Goal: Task Accomplishment & Management: Manage account settings

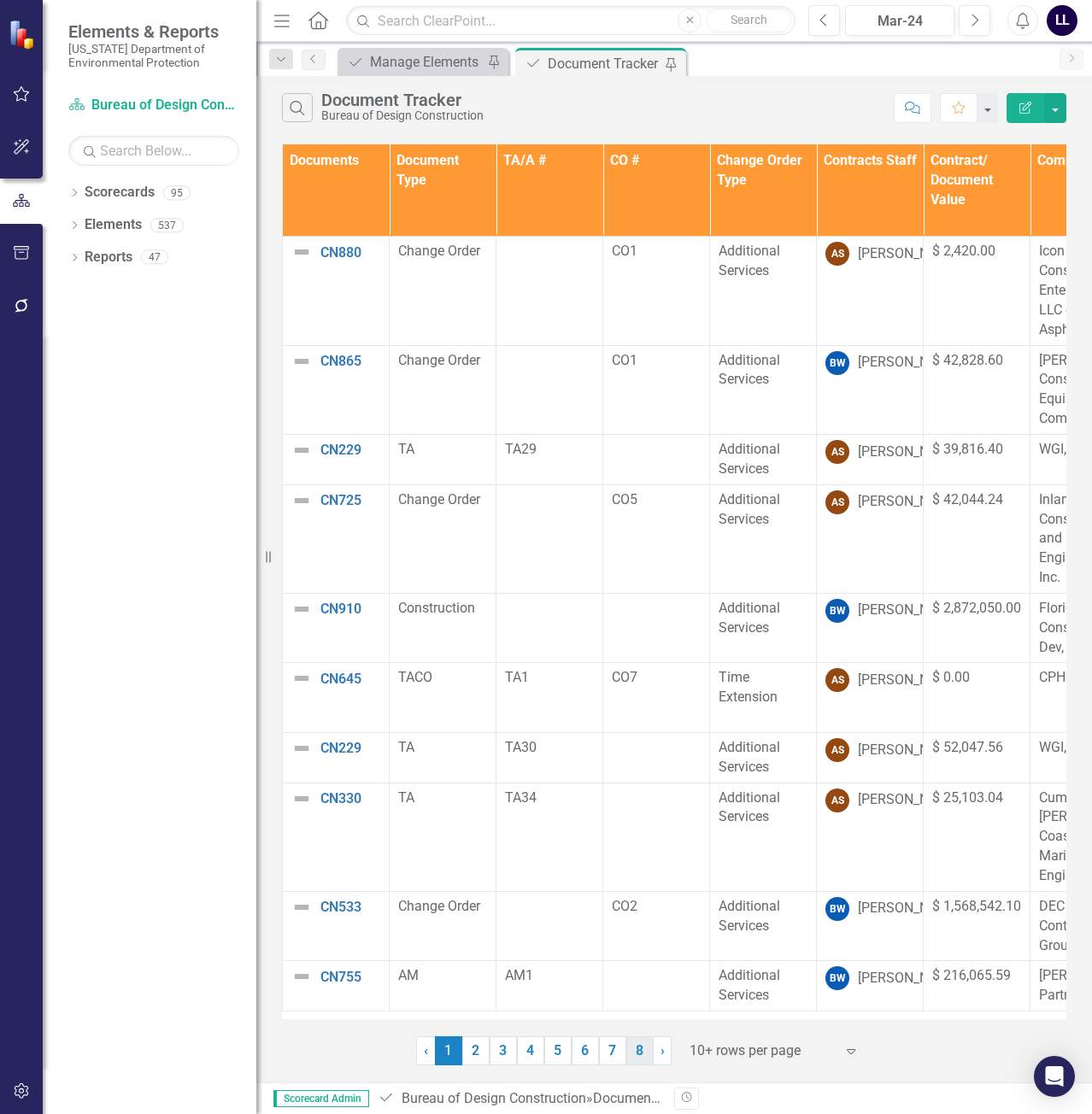
click at [646, 1051] on link "8" at bounding box center [639, 1051] width 27 height 29
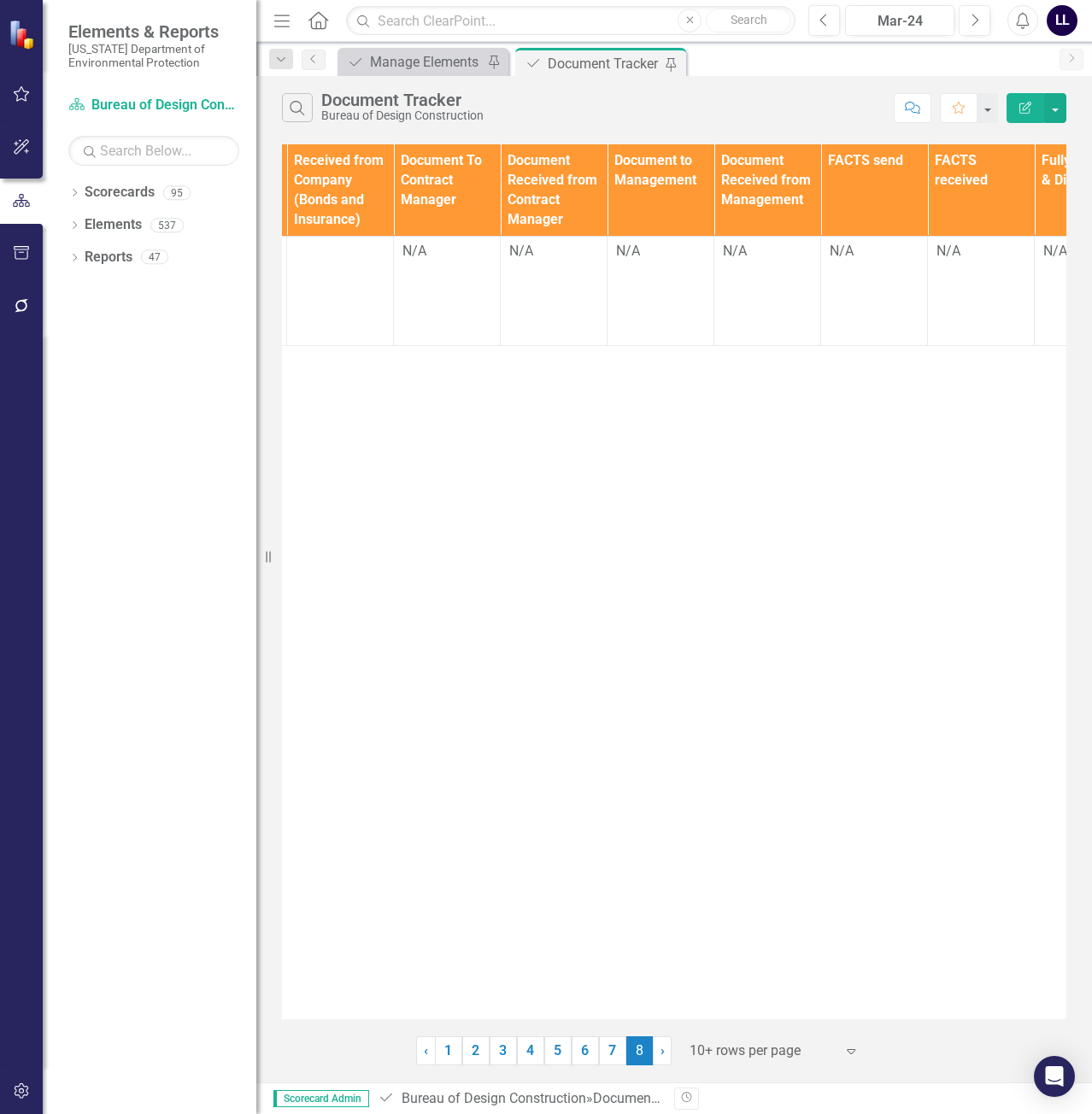
scroll to position [0, 2054]
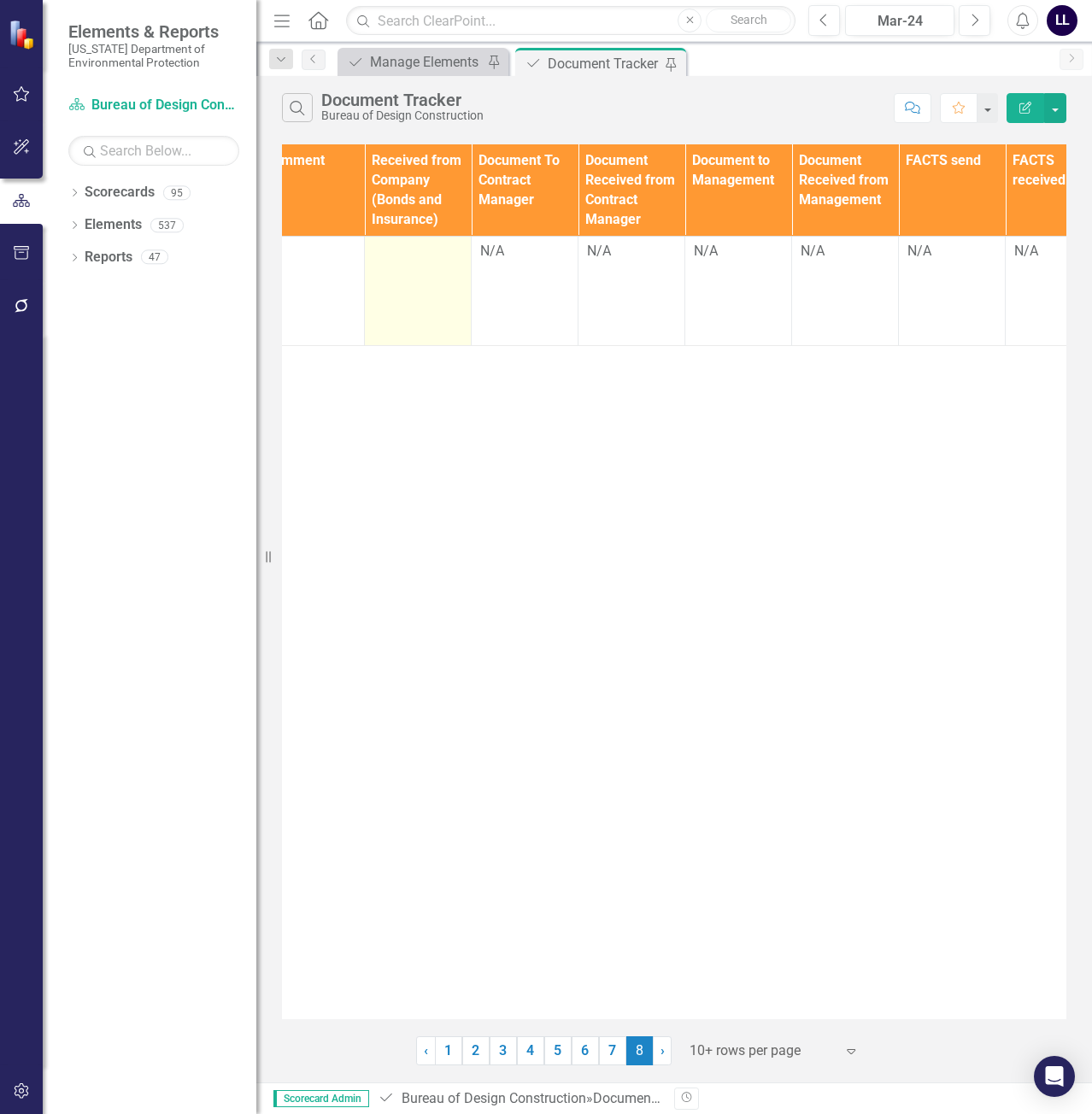
click at [382, 264] on td at bounding box center [419, 290] width 107 height 108
click at [412, 266] on td at bounding box center [419, 290] width 107 height 108
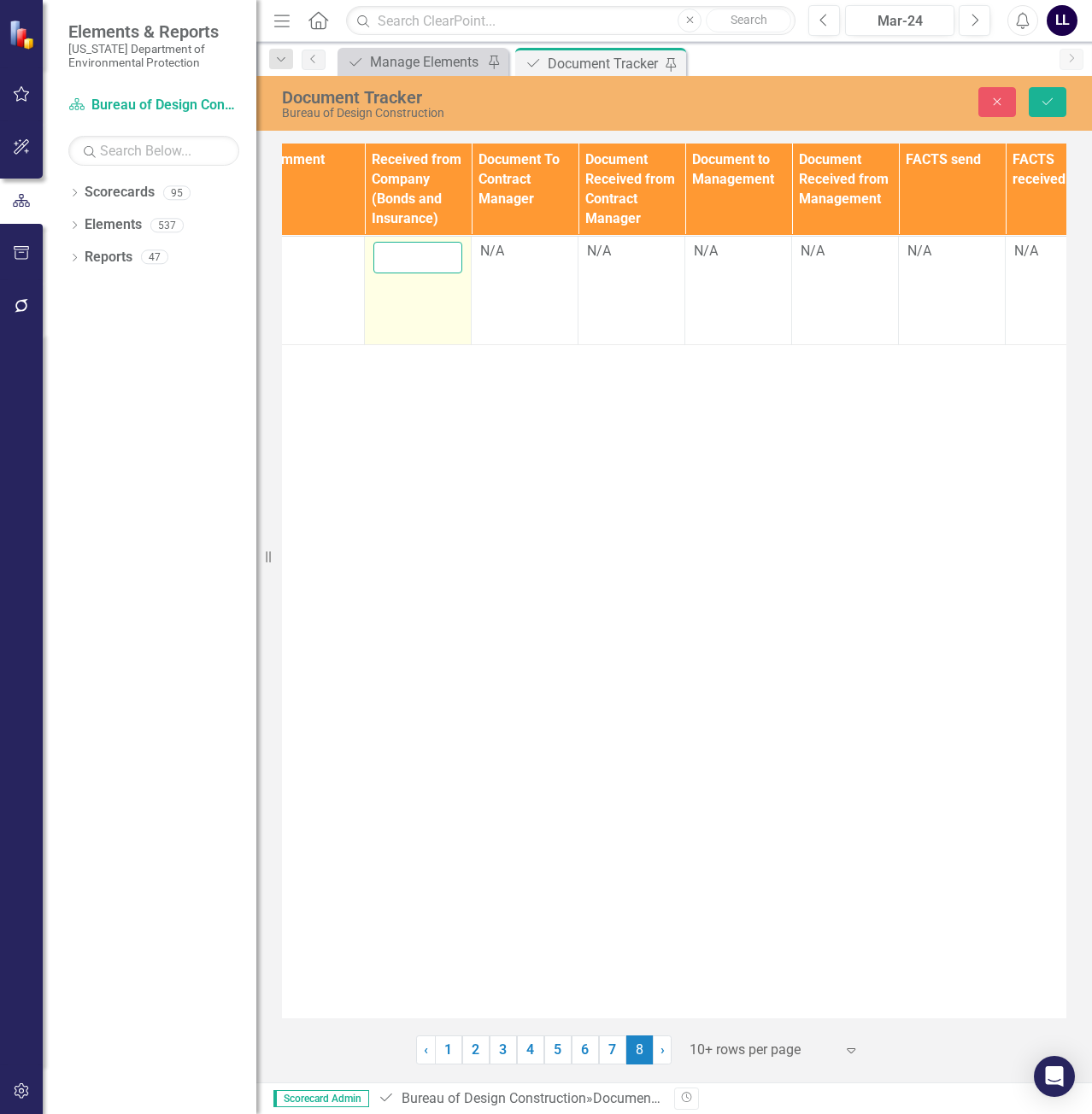
drag, startPoint x: 412, startPoint y: 266, endPoint x: 429, endPoint y: 271, distance: 17.7
click at [406, 265] on input "text" at bounding box center [418, 257] width 89 height 31
click at [429, 251] on input "text" at bounding box center [418, 257] width 89 height 31
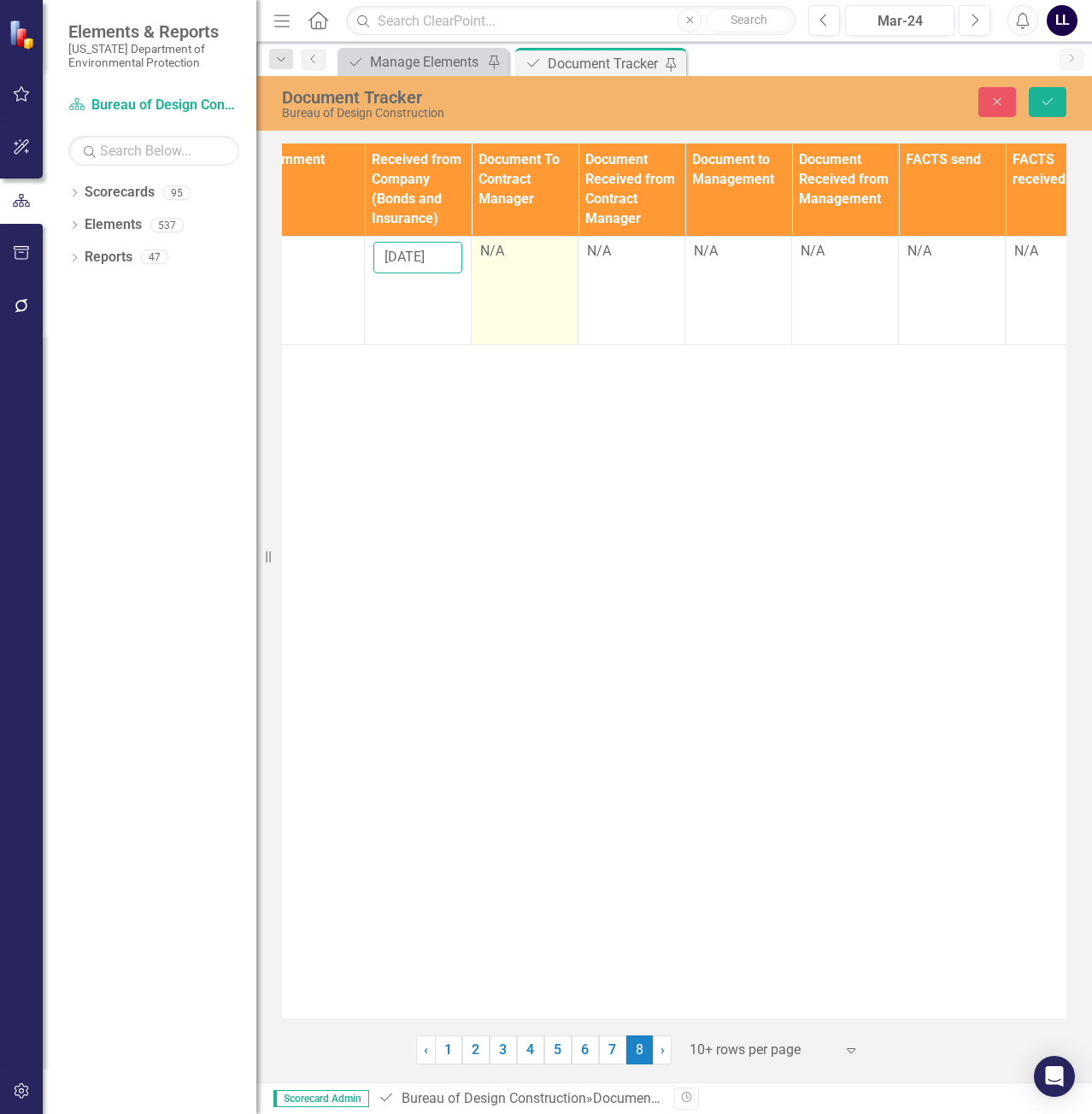
type input "[DATE]"
click at [498, 239] on td "N/A" at bounding box center [526, 289] width 107 height 108
click at [505, 254] on div "N/A" at bounding box center [524, 251] width 89 height 19
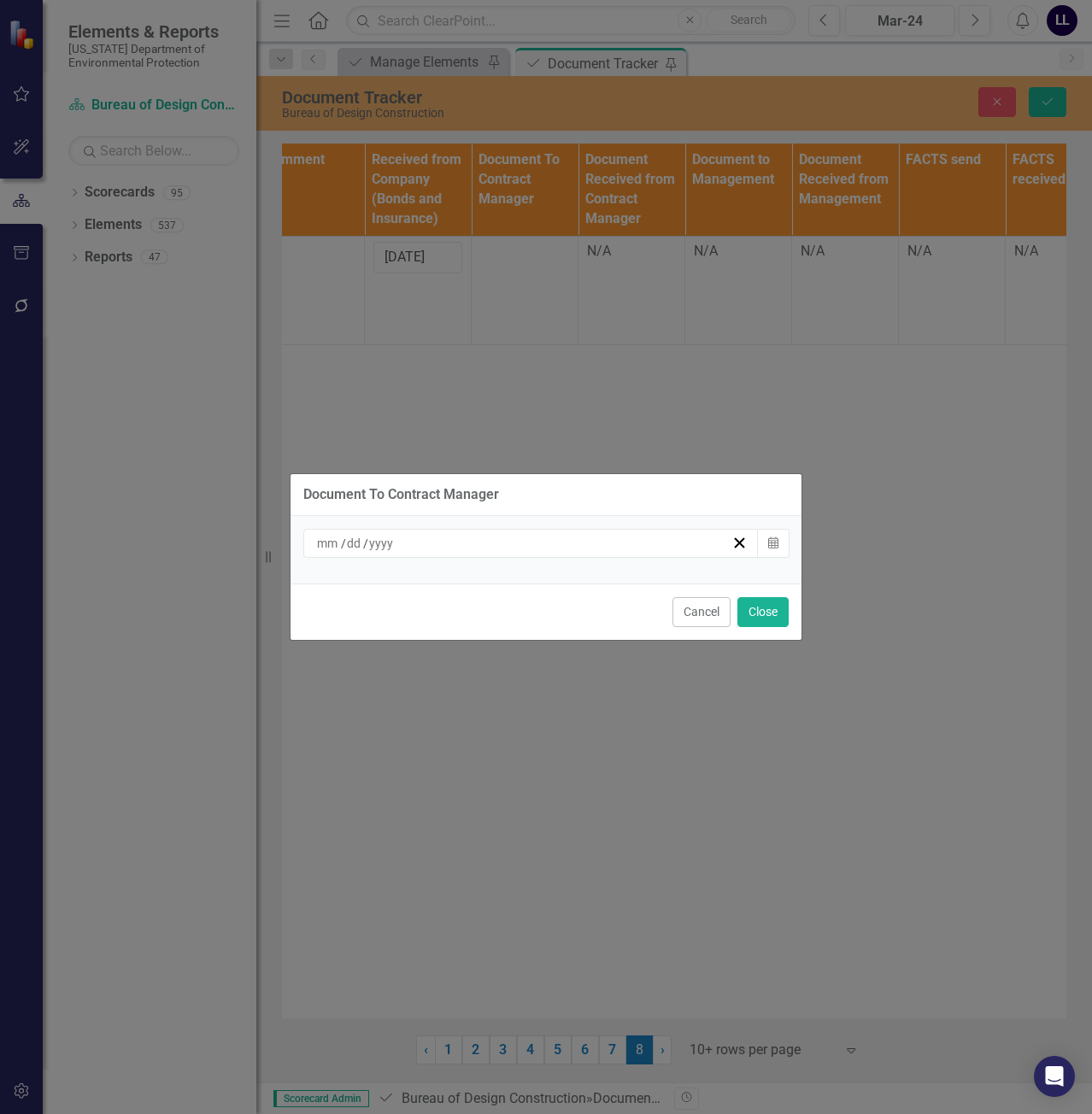
click at [540, 557] on div "/ / Calendar" at bounding box center [545, 549] width 511 height 67
click at [530, 549] on div "/ /" at bounding box center [523, 543] width 417 height 18
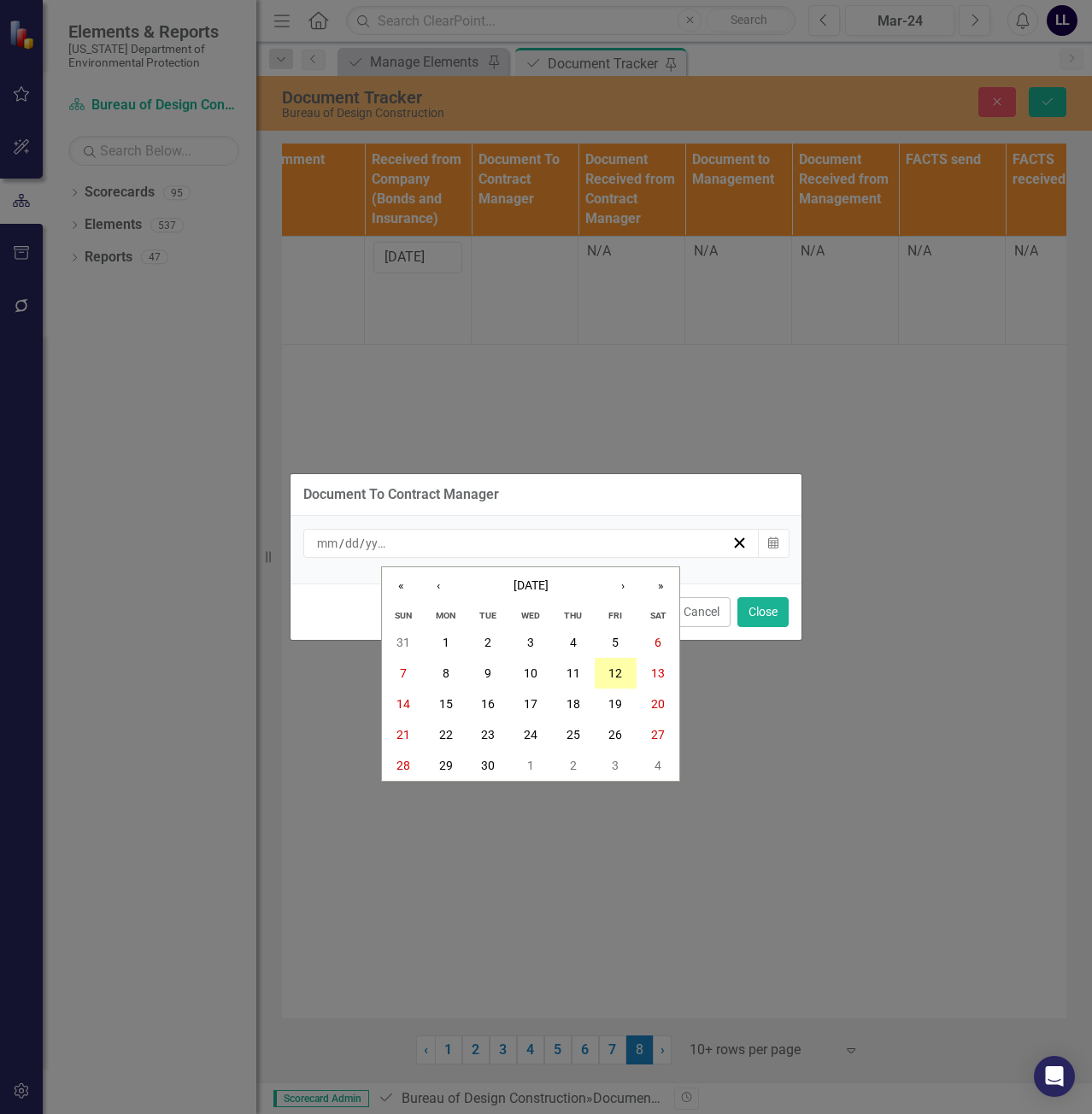
click at [610, 669] on abbr "12" at bounding box center [615, 673] width 14 height 14
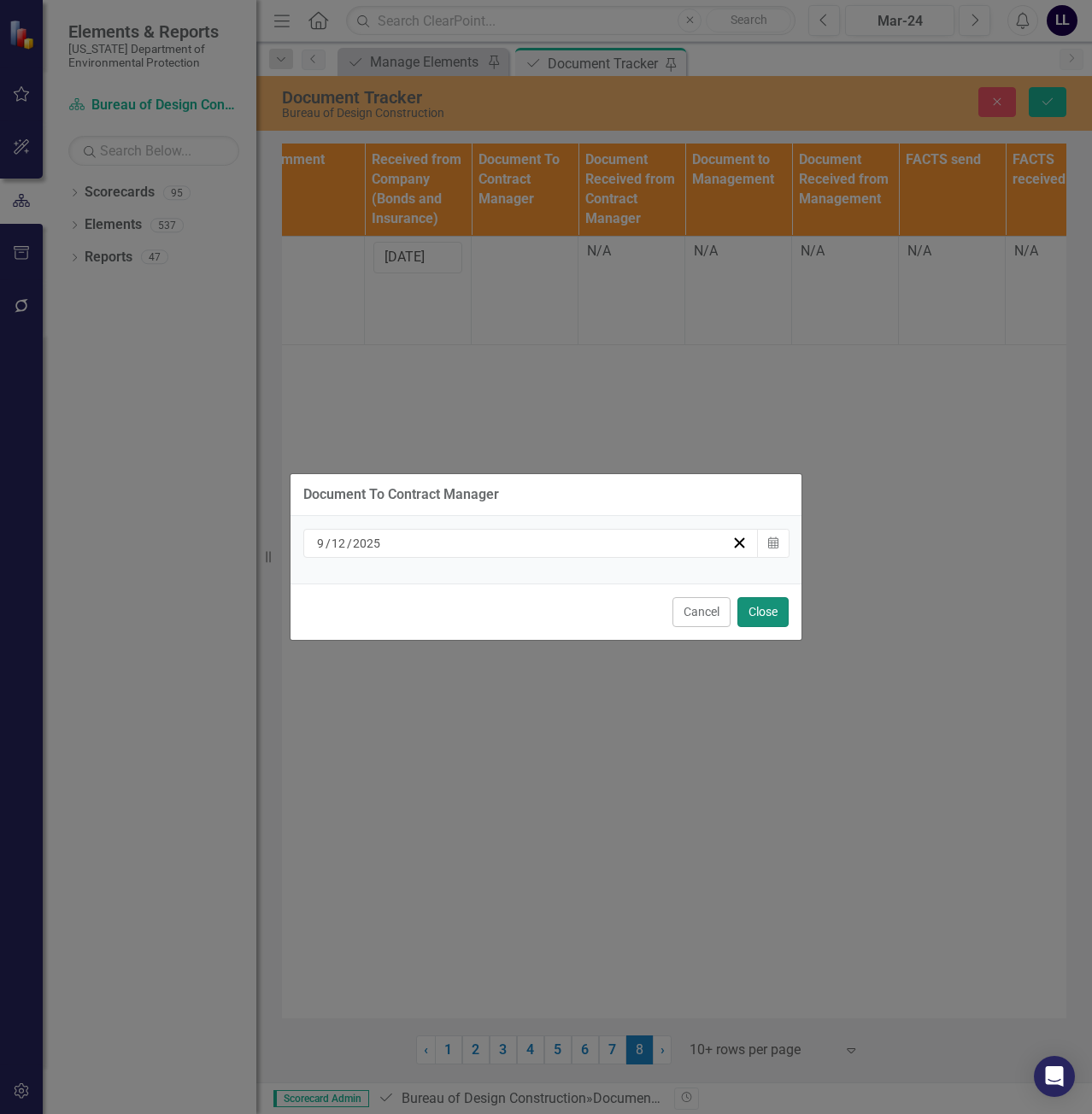
click at [764, 611] on button "Close" at bounding box center [762, 612] width 52 height 30
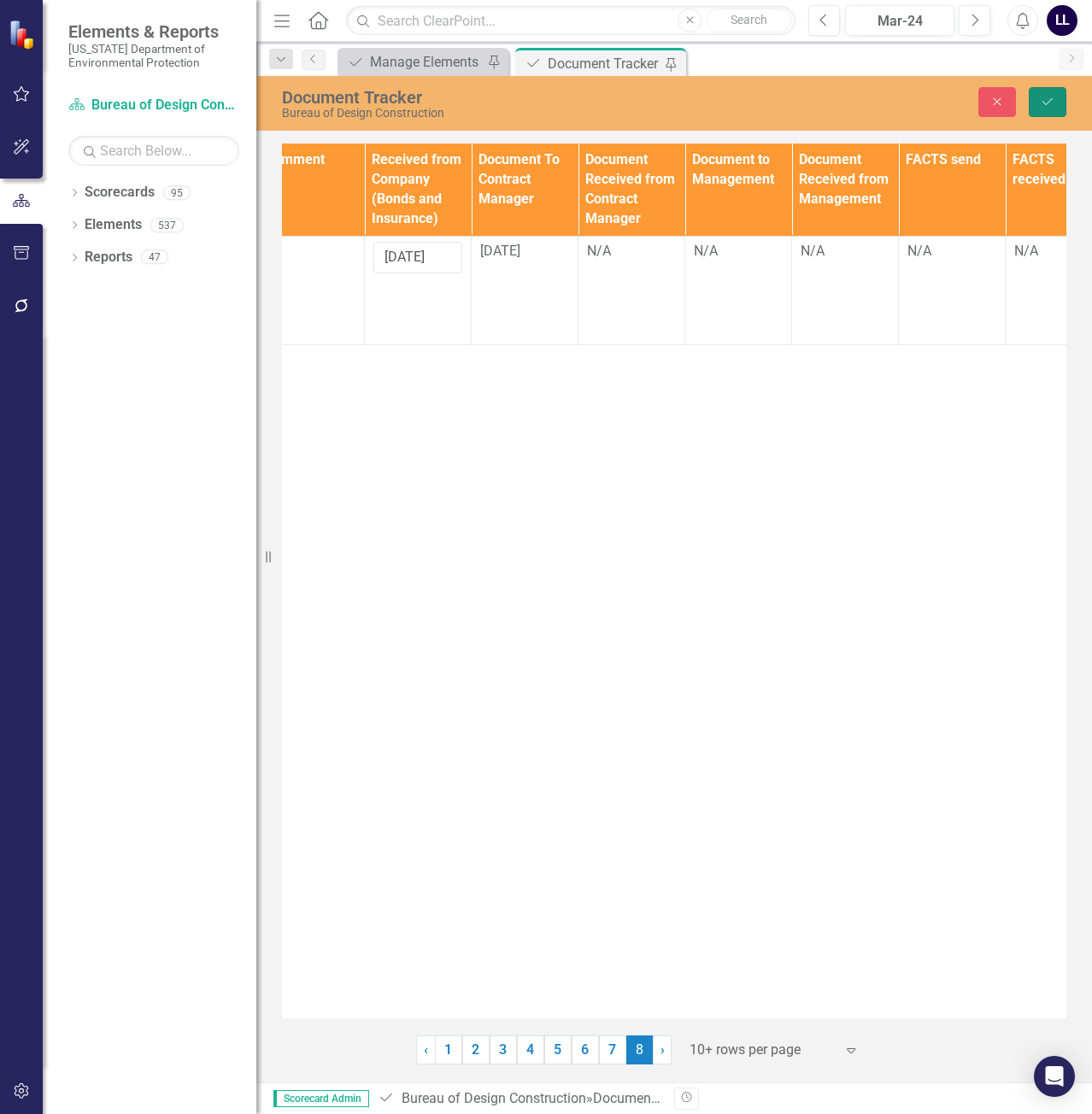
click at [1044, 104] on icon "Save" at bounding box center [1047, 101] width 16 height 12
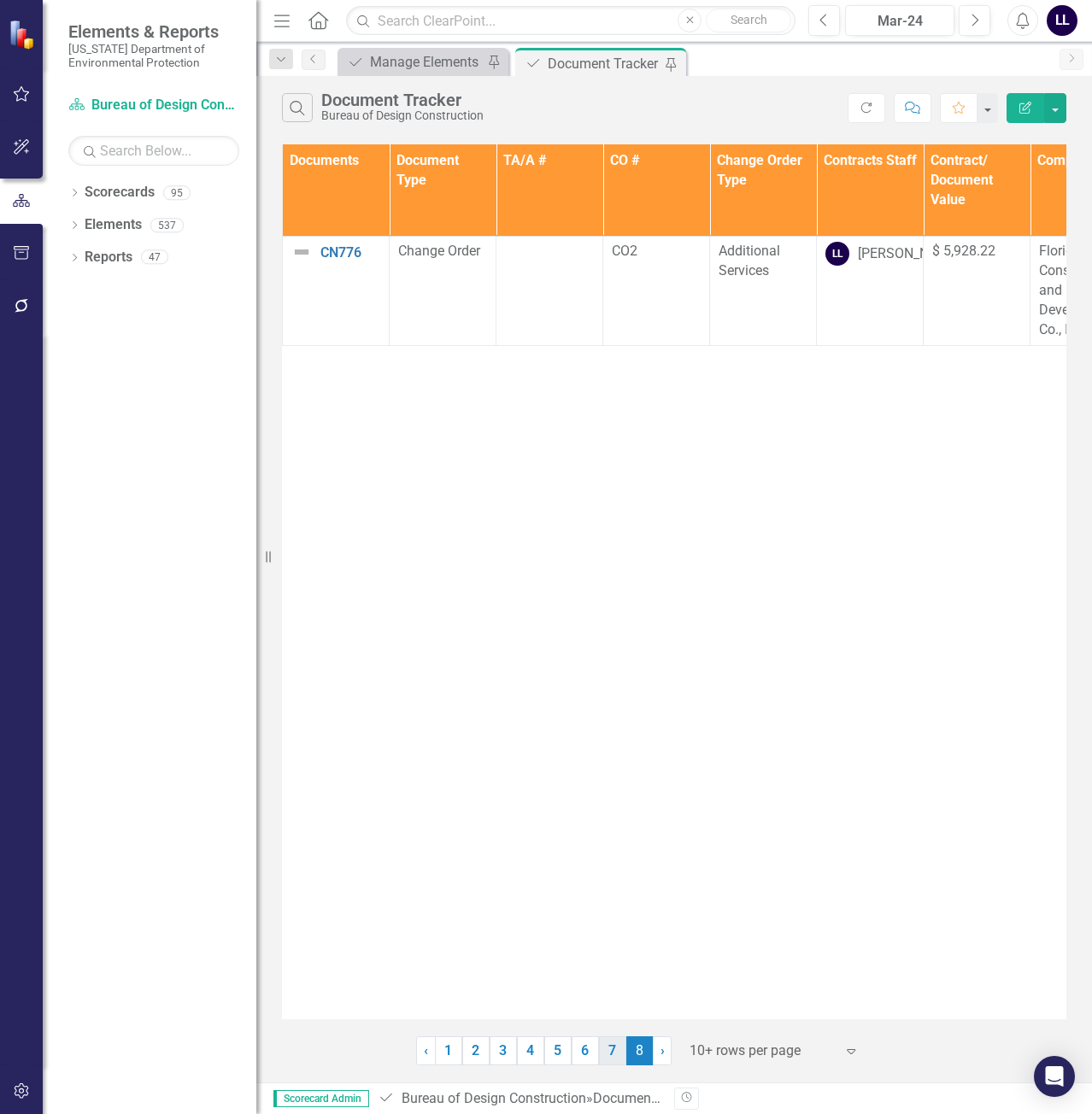
click at [612, 1049] on link "7" at bounding box center [612, 1051] width 27 height 29
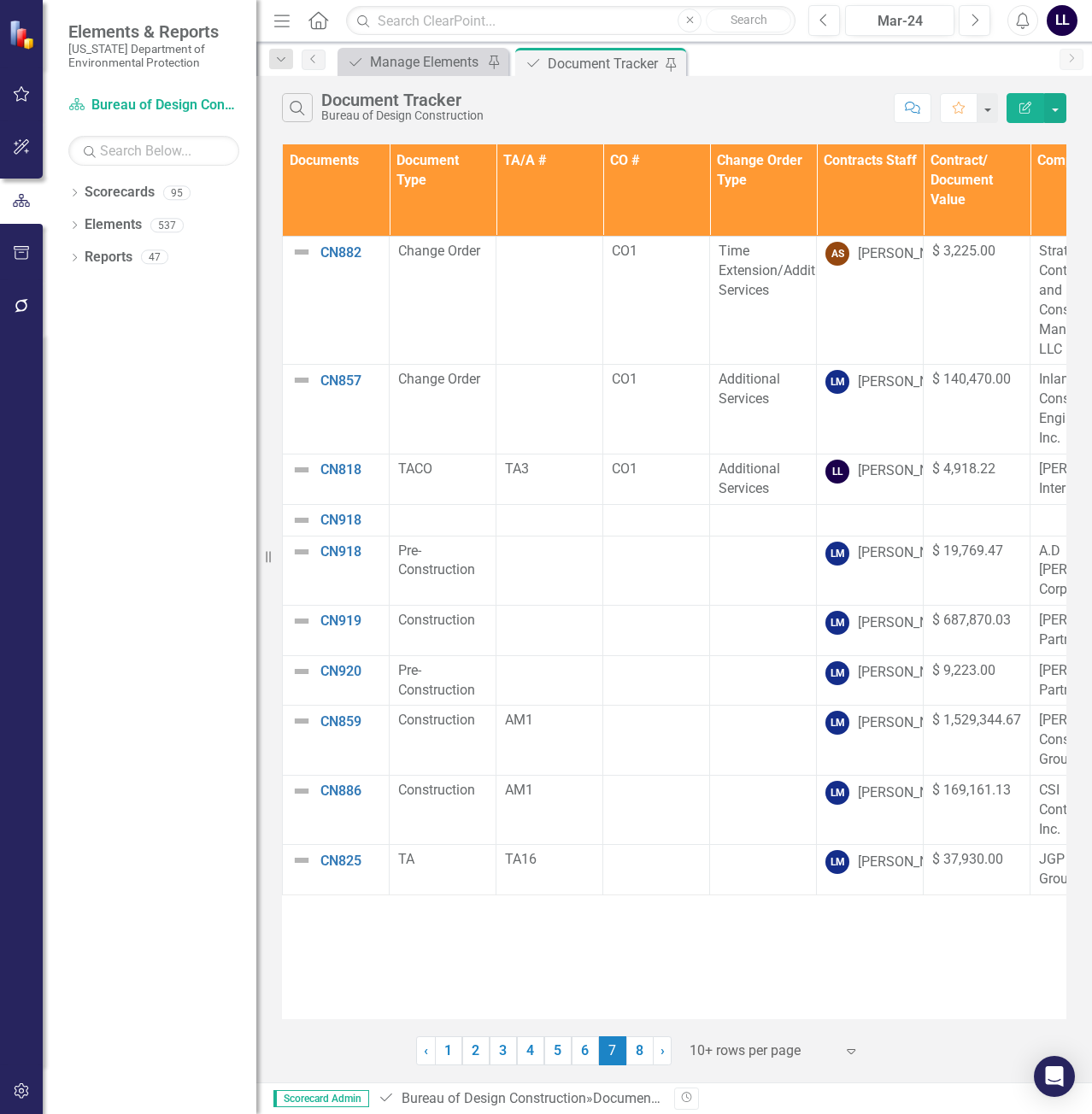
click at [589, 1045] on link "6" at bounding box center [585, 1051] width 27 height 29
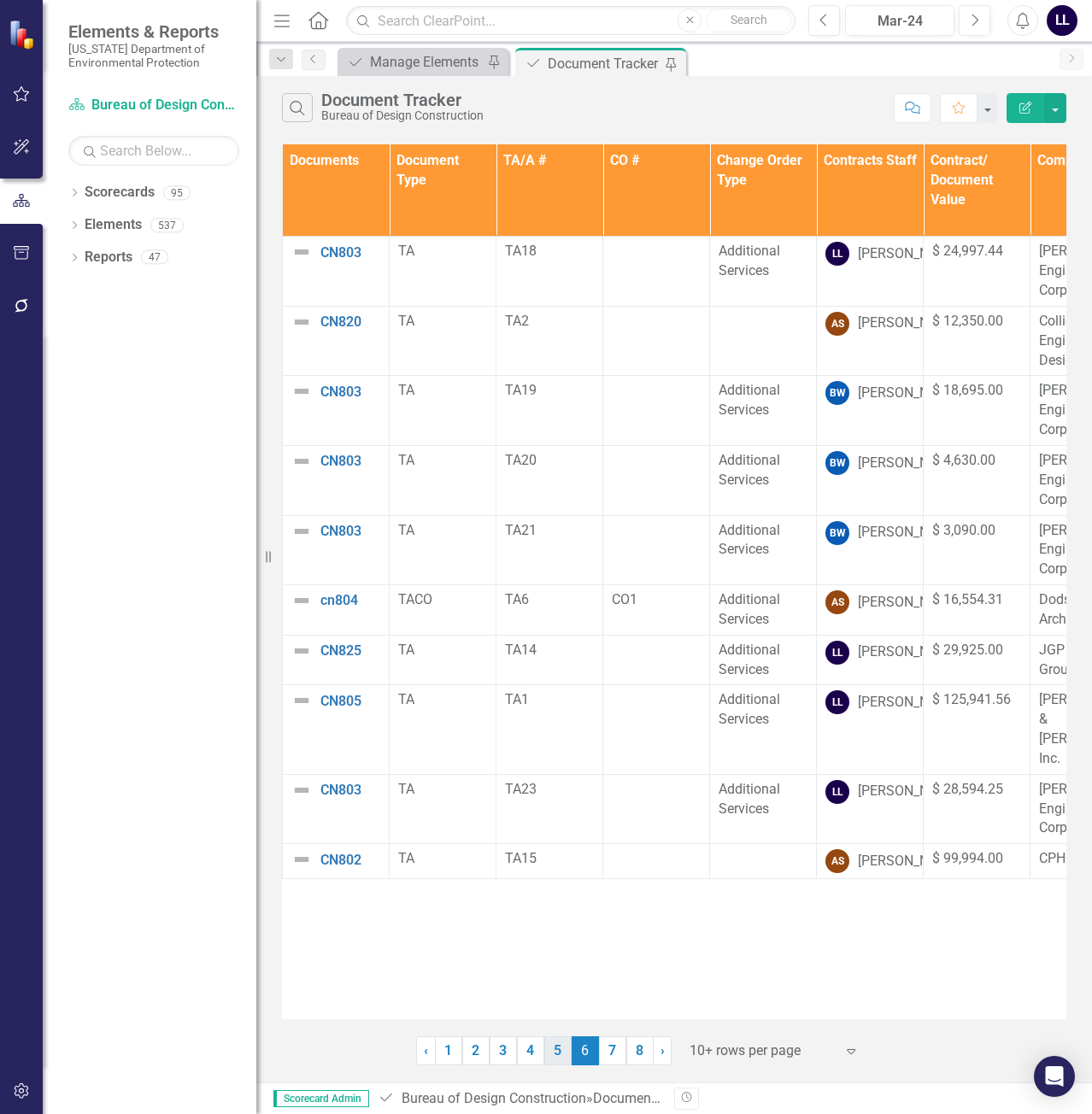
click at [556, 1046] on link "5" at bounding box center [558, 1051] width 27 height 29
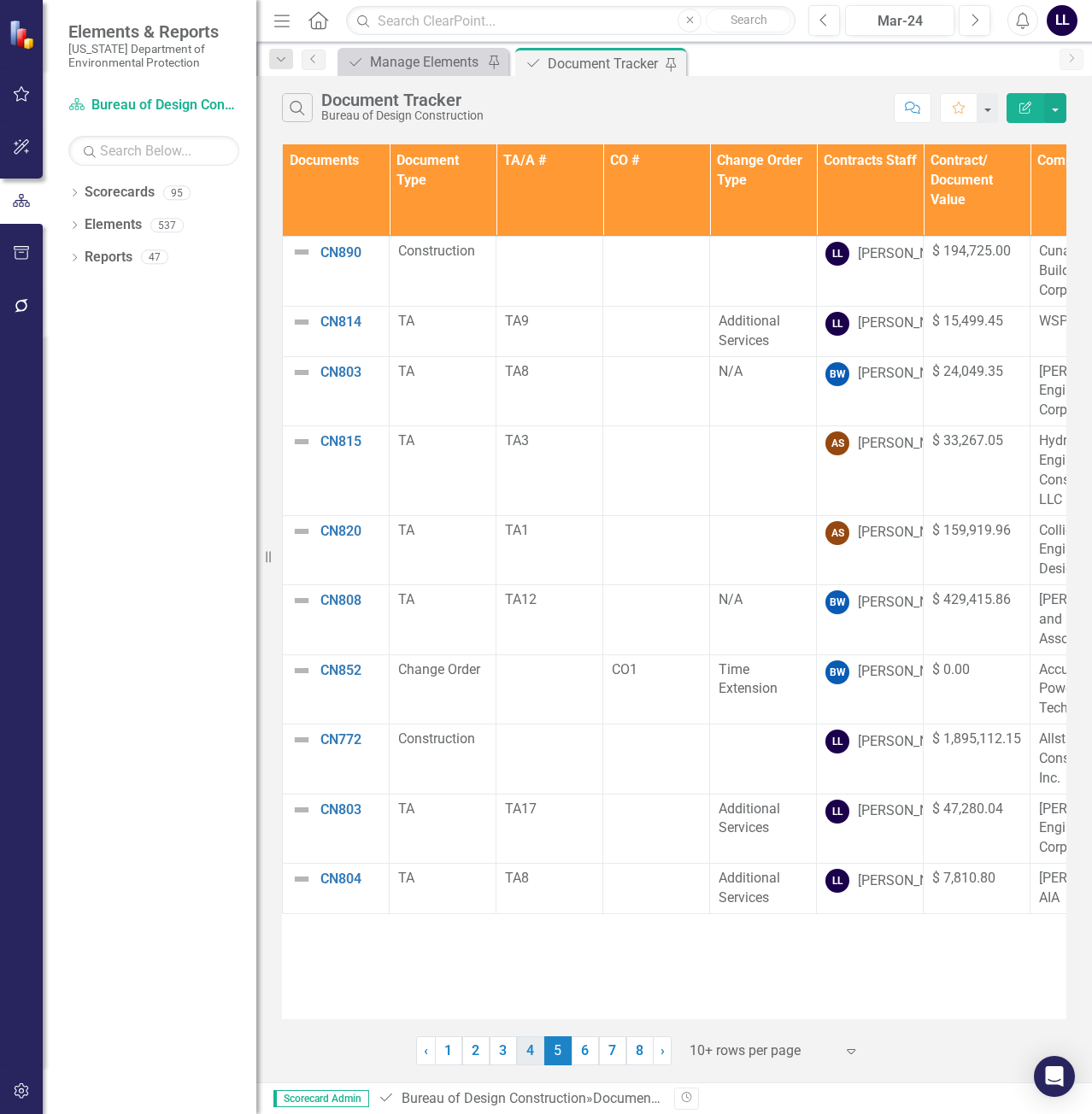
click at [528, 1050] on link "4" at bounding box center [530, 1051] width 27 height 29
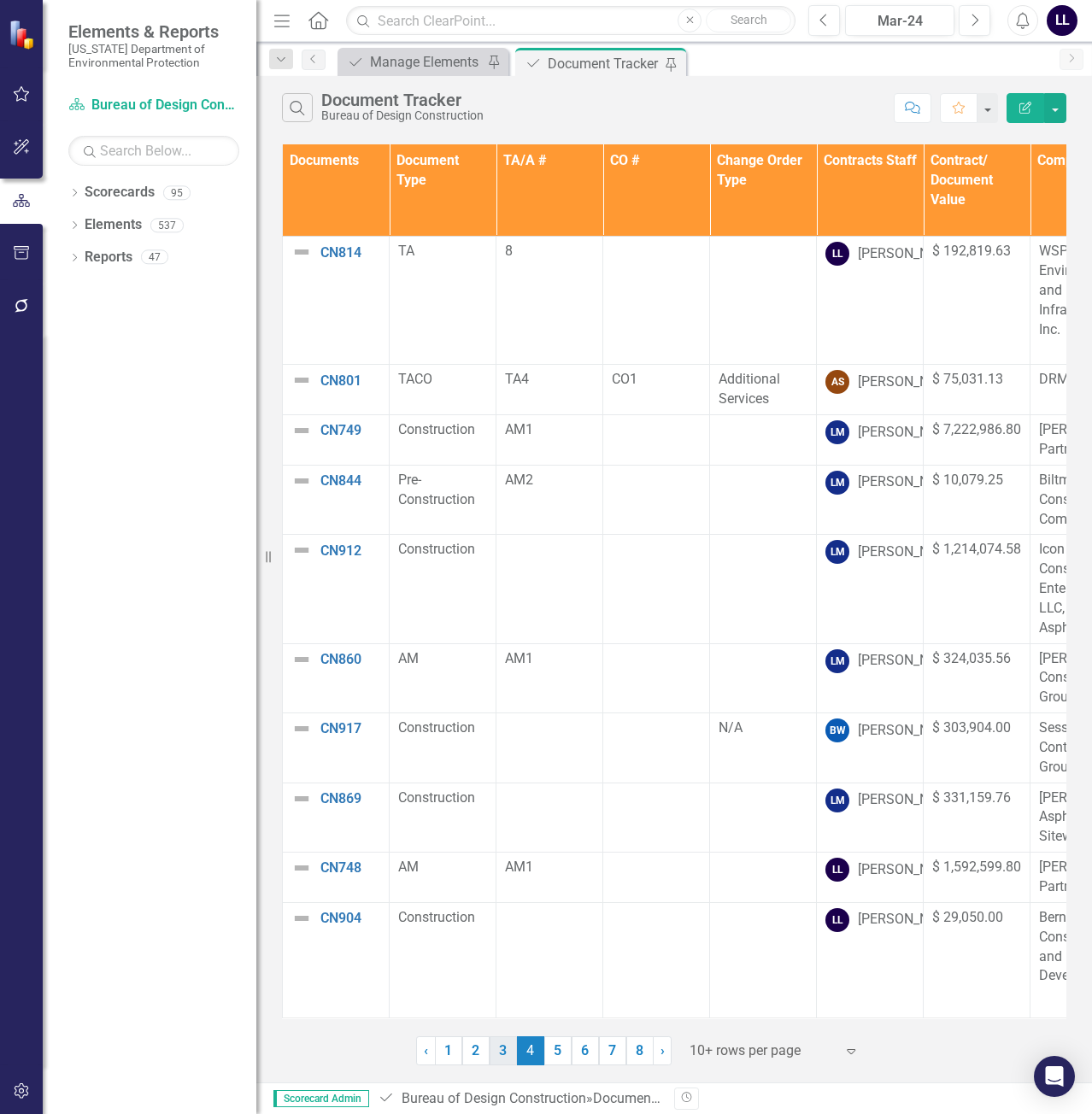
click at [505, 1051] on link "3" at bounding box center [503, 1051] width 27 height 29
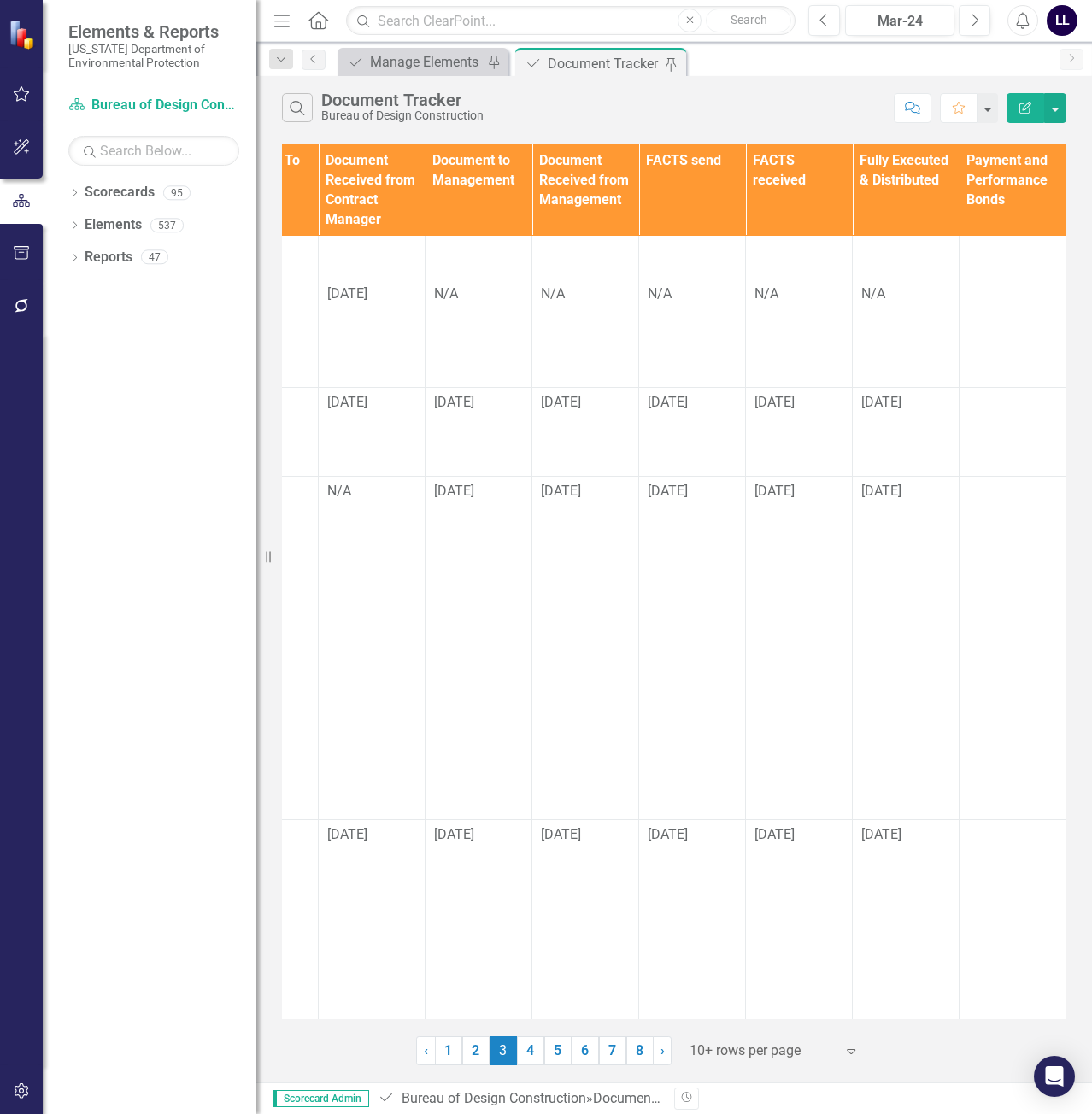
scroll to position [473, 0]
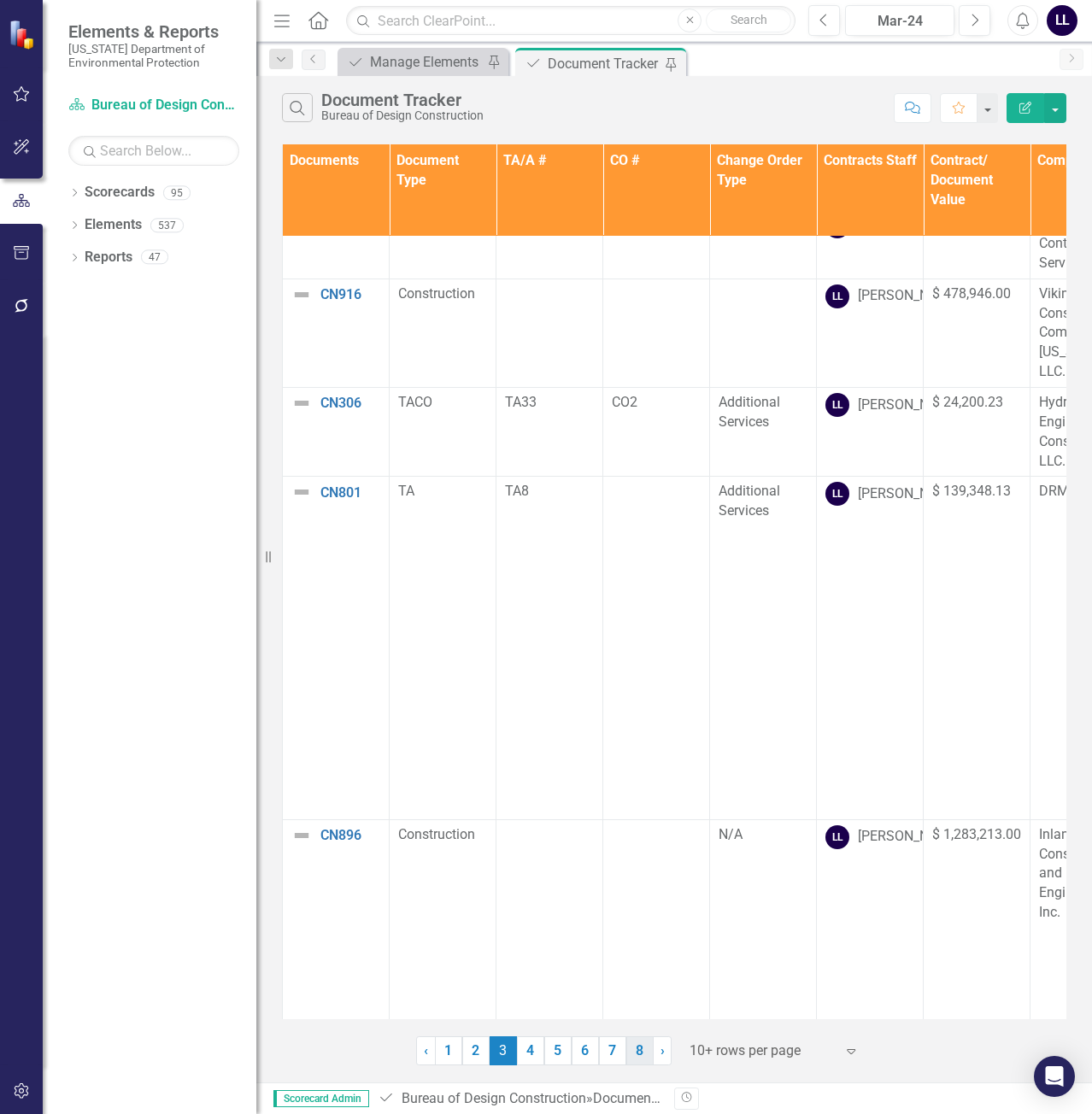
click at [641, 1050] on link "8" at bounding box center [639, 1051] width 27 height 29
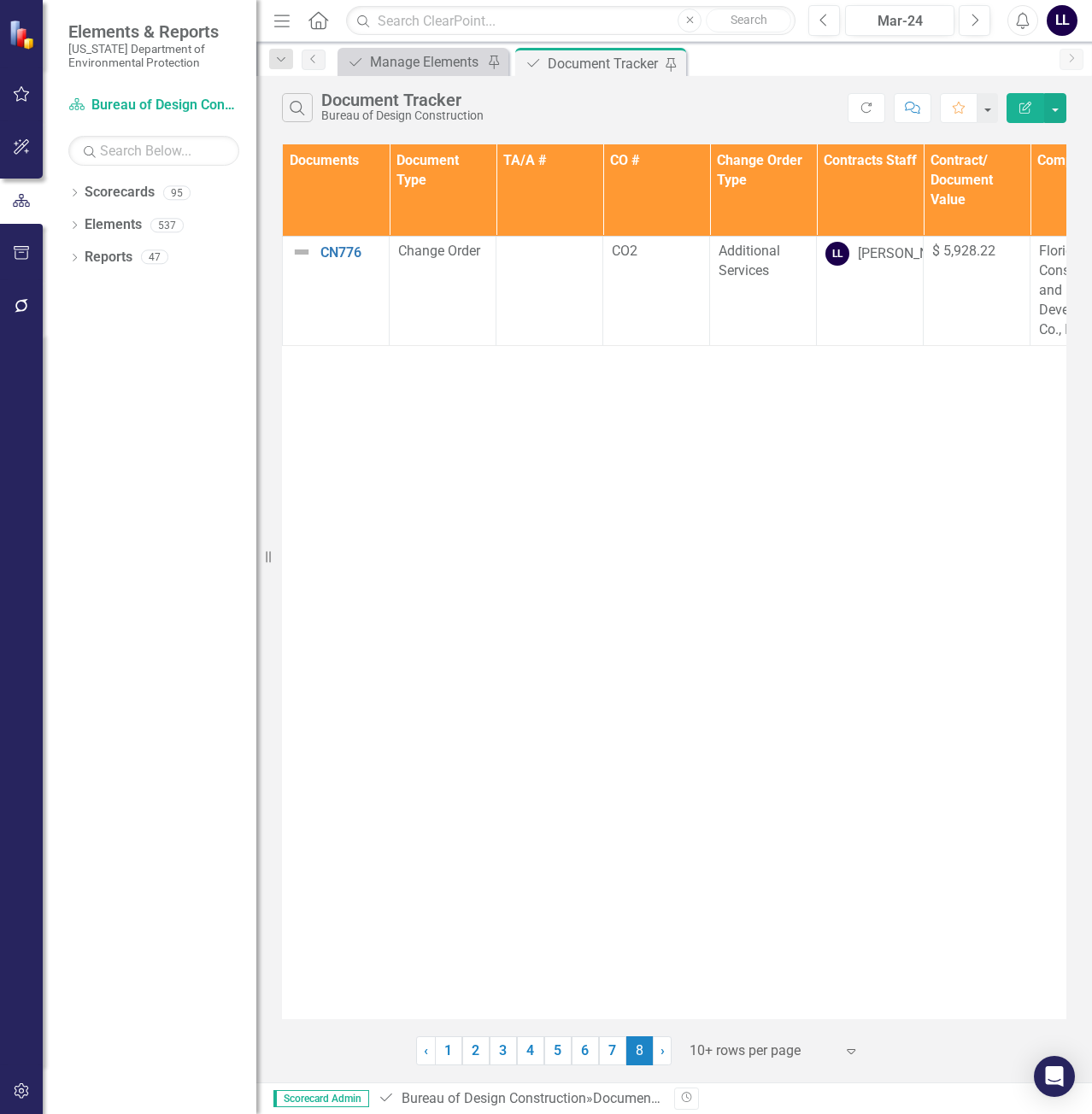
drag, startPoint x: 519, startPoint y: 525, endPoint x: 338, endPoint y: 539, distance: 181.5
drag, startPoint x: 338, startPoint y: 539, endPoint x: 695, endPoint y: 467, distance: 364.2
click at [695, 467] on div "Documents Document Type TA/A # CO # Change Order Type Contracts Staff Contract/…" at bounding box center [674, 581] width 784 height 875
click at [870, 175] on th "Contracts Staff" at bounding box center [870, 190] width 107 height 92
click at [606, 1050] on link "7" at bounding box center [612, 1051] width 27 height 29
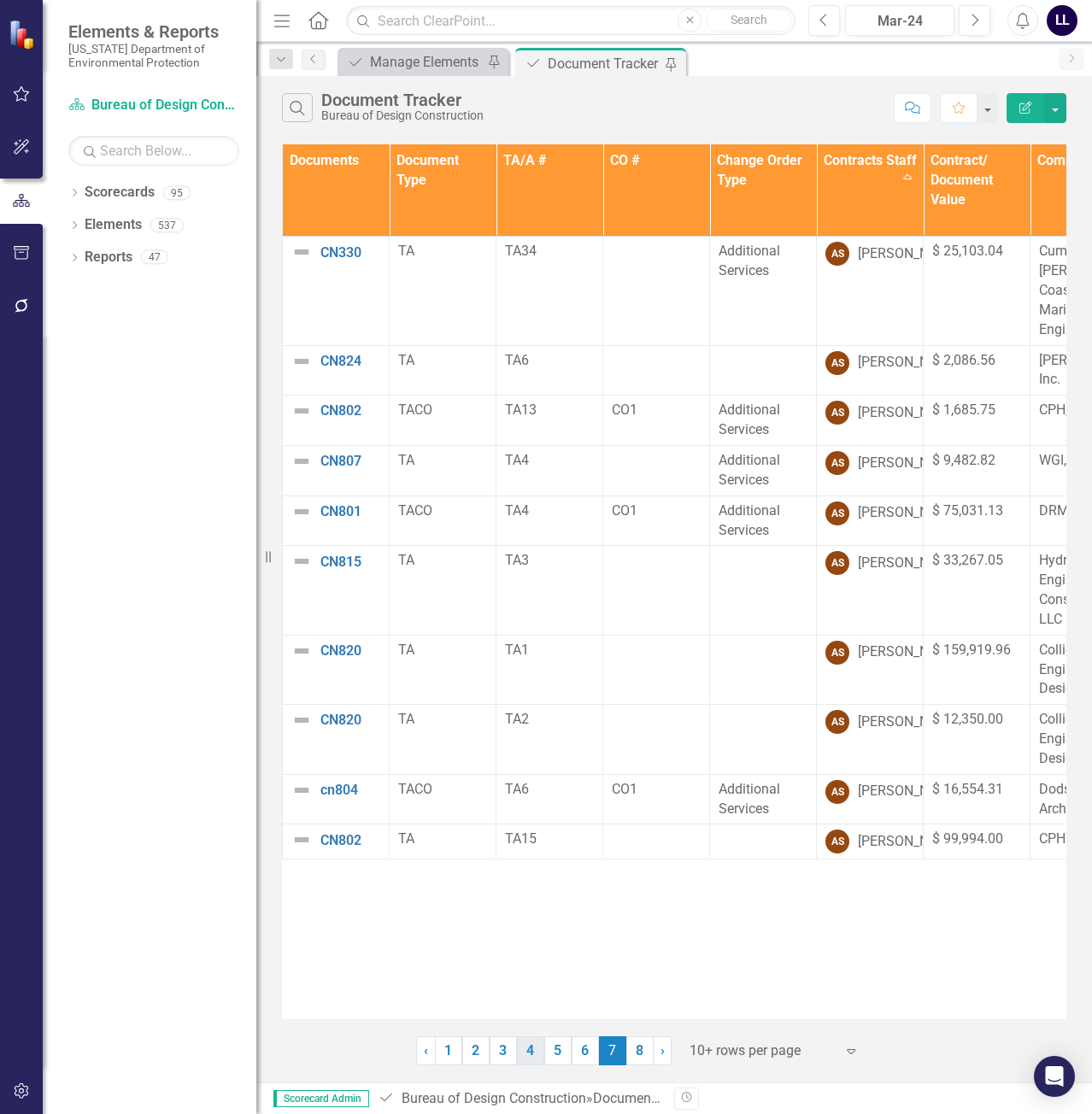
click at [533, 1048] on link "4" at bounding box center [530, 1051] width 27 height 29
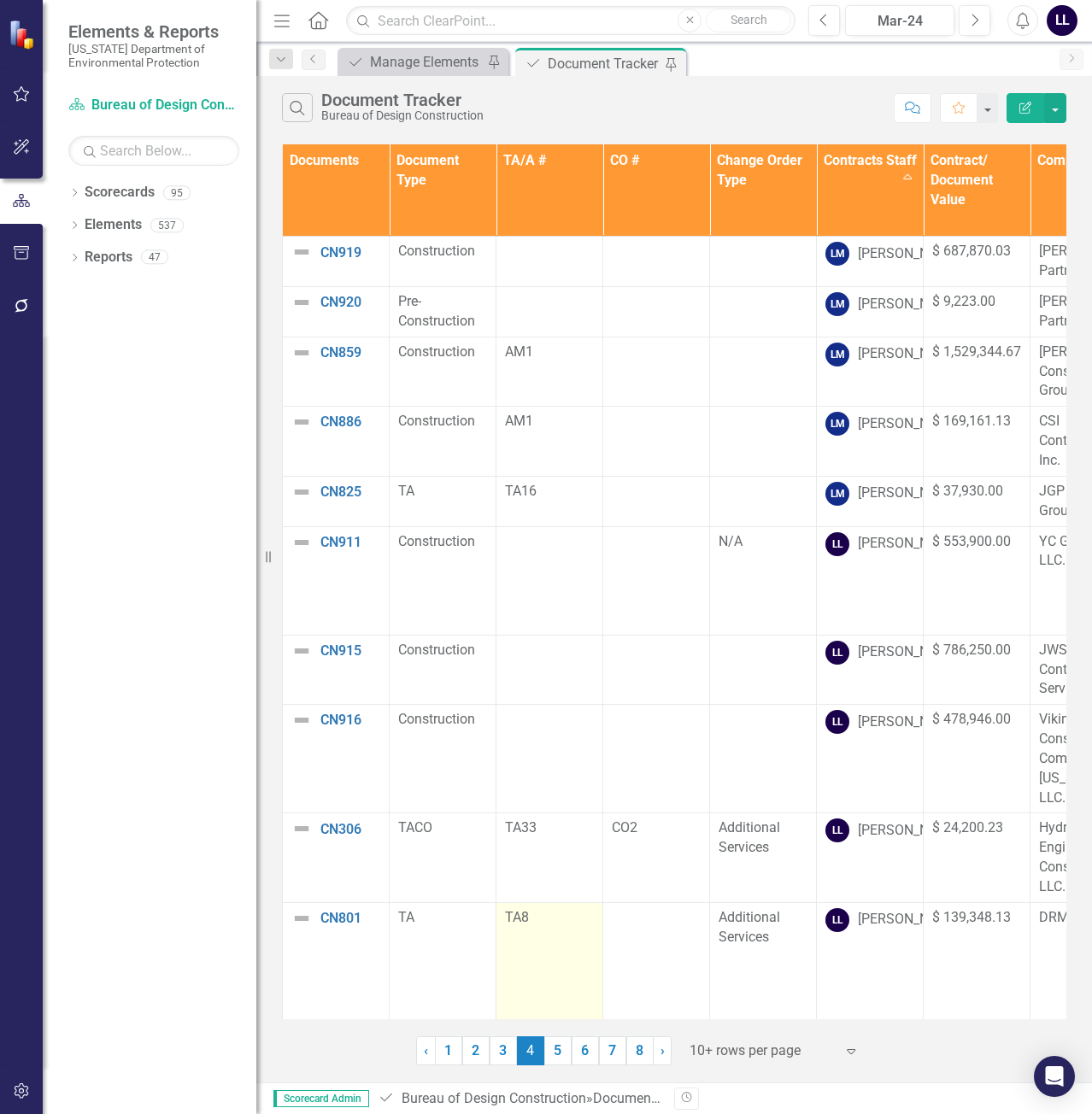
scroll to position [239, 0]
